Goal: Task Accomplishment & Management: Use online tool/utility

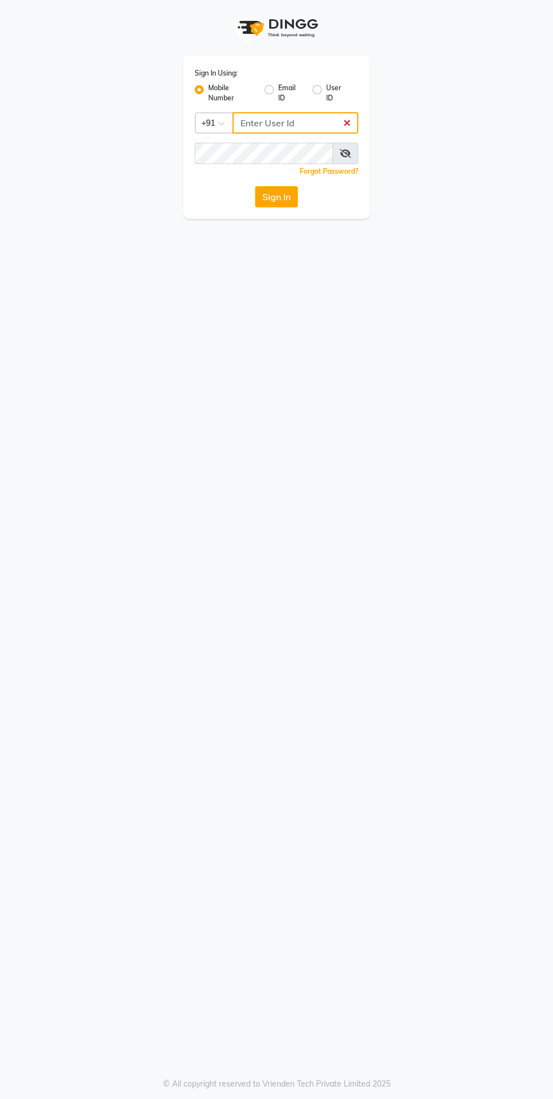
type input "9871510000"
click at [255, 186] on button "Sign In" at bounding box center [276, 196] width 43 height 21
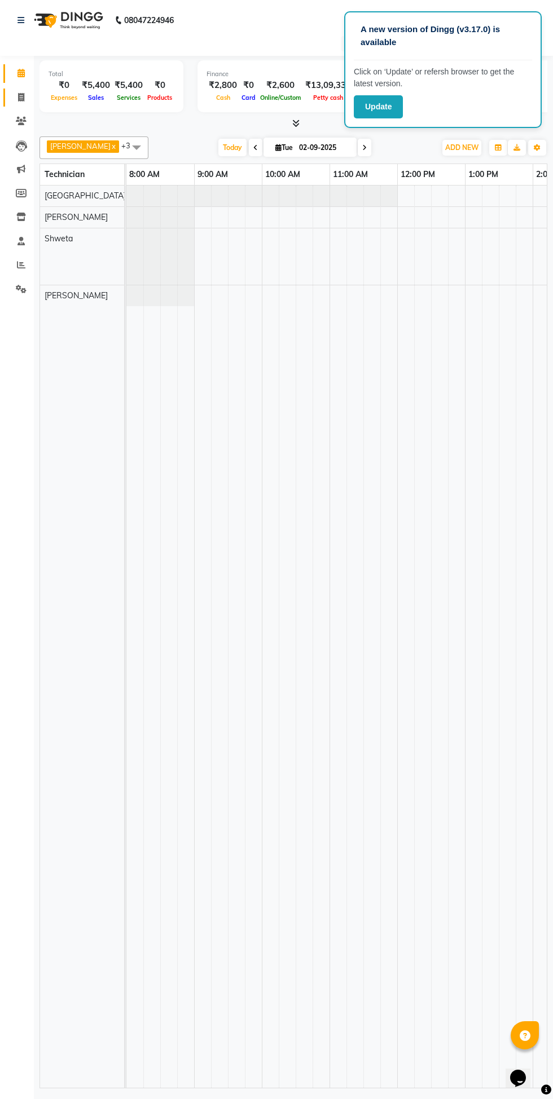
click at [21, 97] on icon at bounding box center [21, 97] width 6 height 8
select select "service"
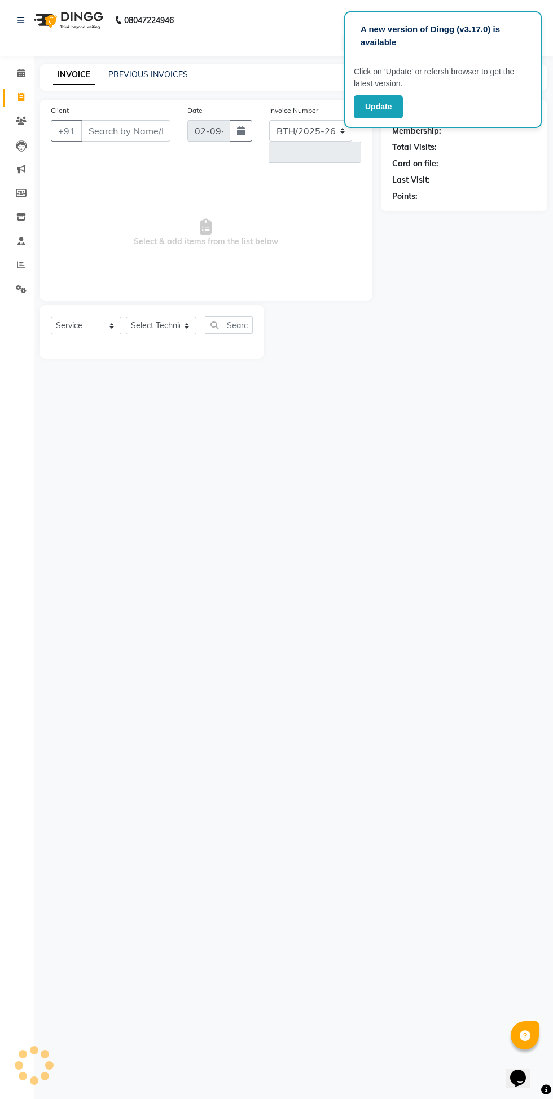
select select "6087"
type input "0914"
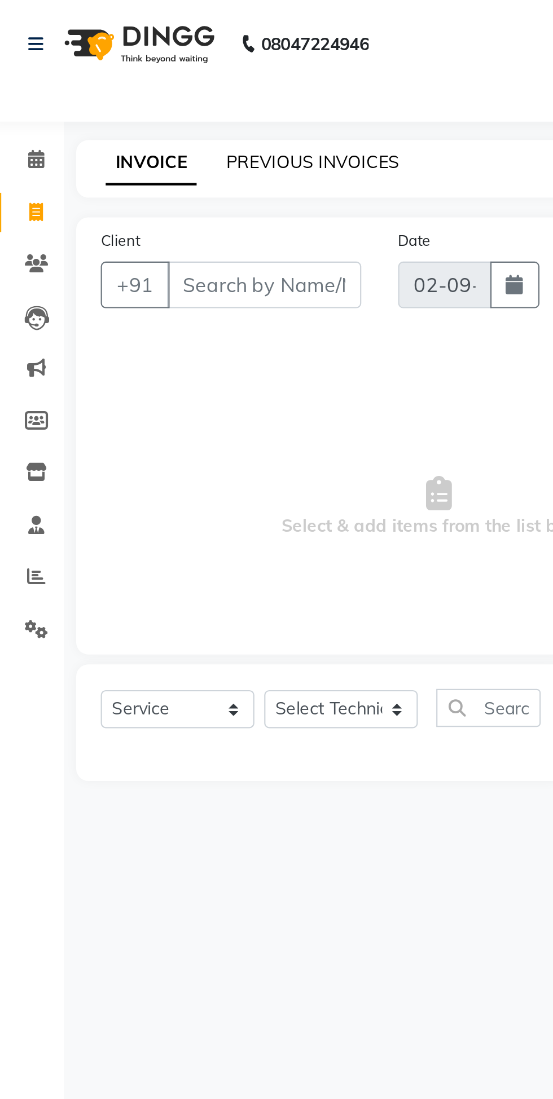
click at [146, 76] on link "PREVIOUS INVOICES" at bounding box center [148, 74] width 80 height 10
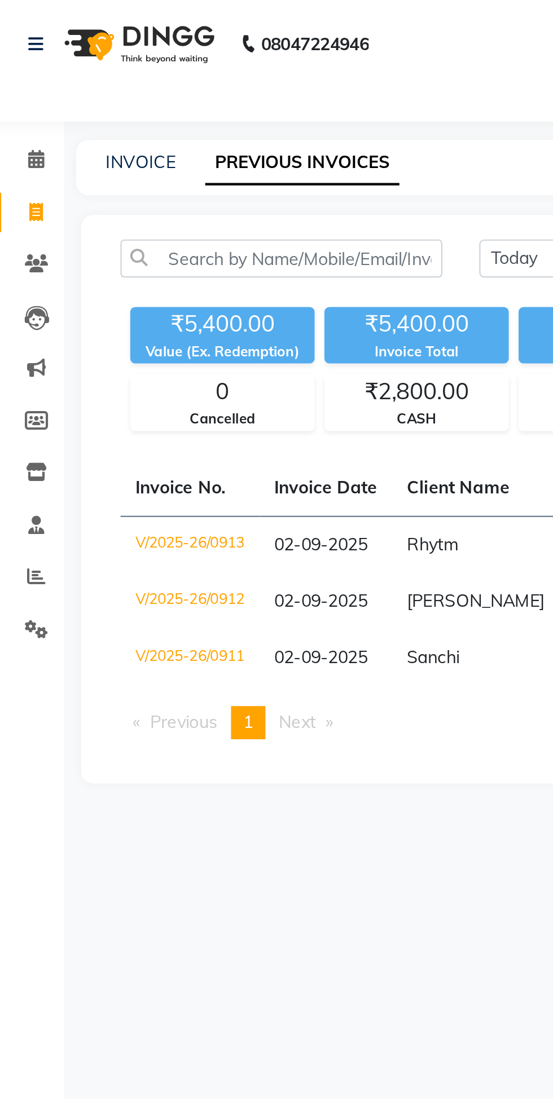
click at [227, 276] on td "[PERSON_NAME]" at bounding box center [222, 276] width 77 height 26
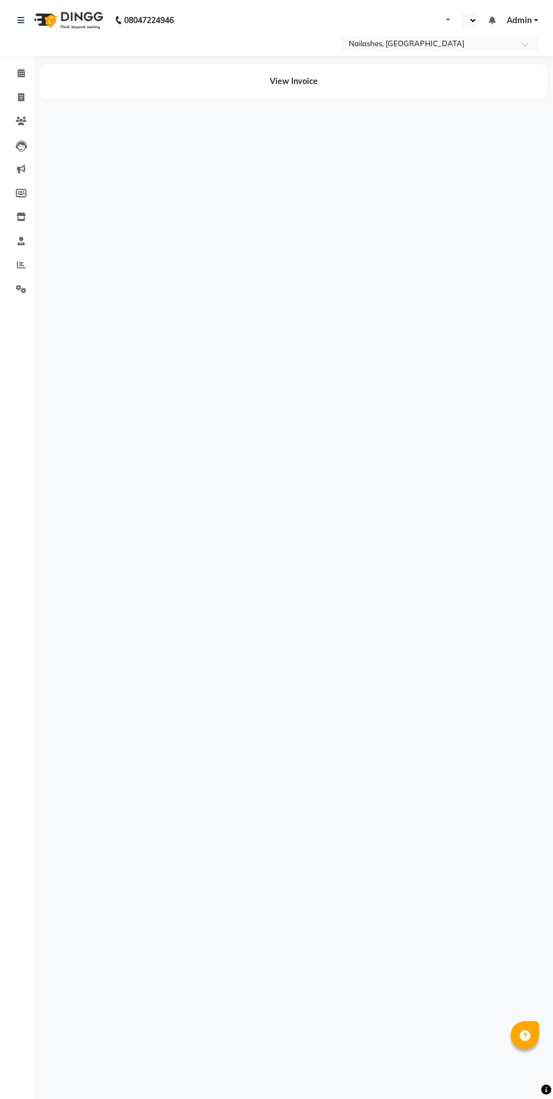
select select "en"
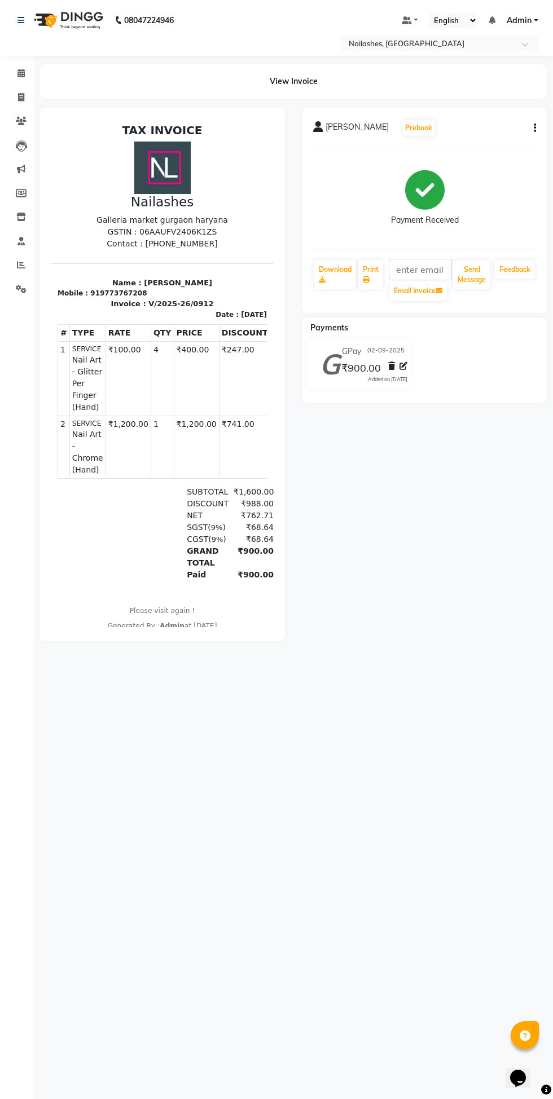
click at [532, 128] on button "button" at bounding box center [532, 128] width 7 height 12
